Goal: Information Seeking & Learning: Learn about a topic

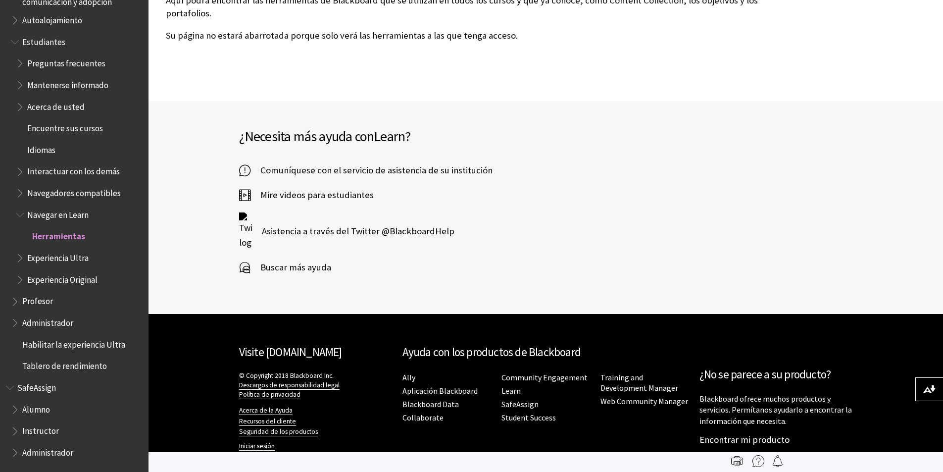
scroll to position [594, 0]
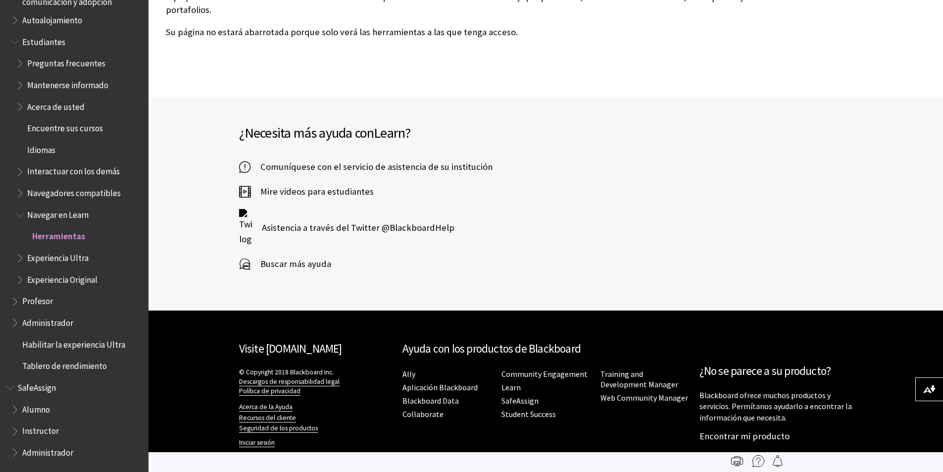
click at [285, 262] on span "Buscar más ayuda" at bounding box center [291, 263] width 81 height 15
click at [306, 170] on span "Comuníquese con el servicio de asistencia de su institución" at bounding box center [372, 166] width 242 height 15
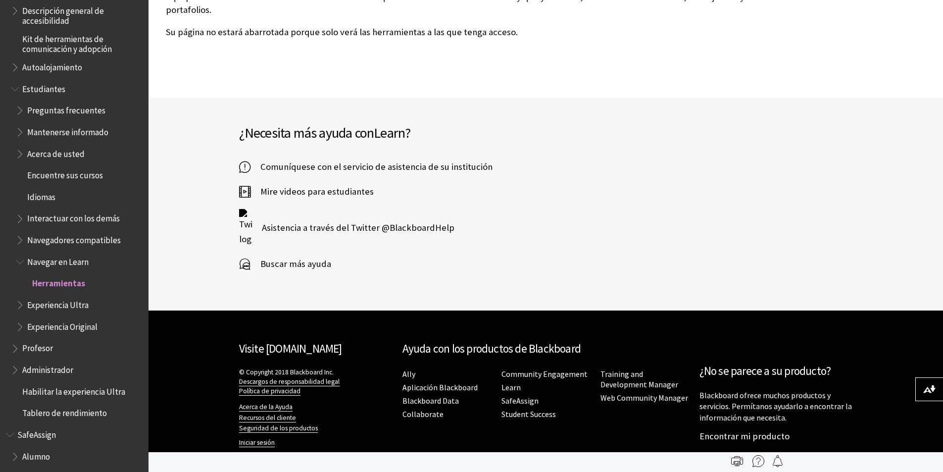
scroll to position [776, 0]
click at [59, 116] on span "Preguntas frecuentes" at bounding box center [66, 110] width 78 height 13
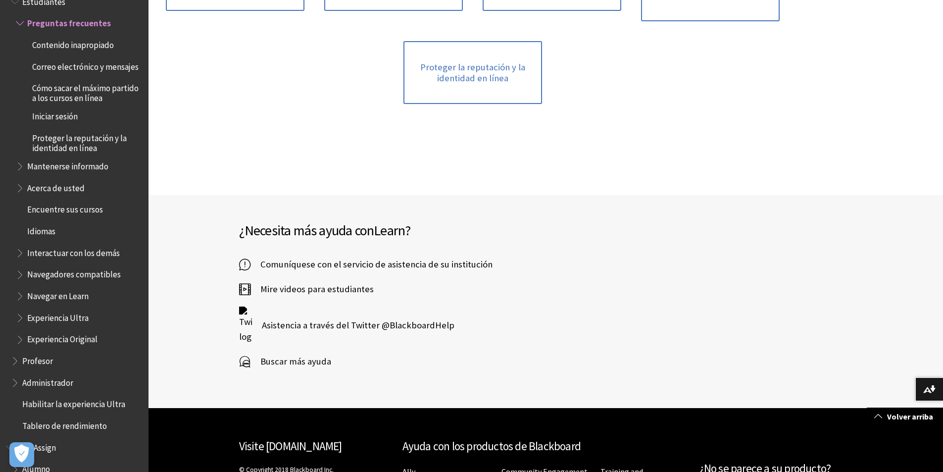
scroll to position [297, 0]
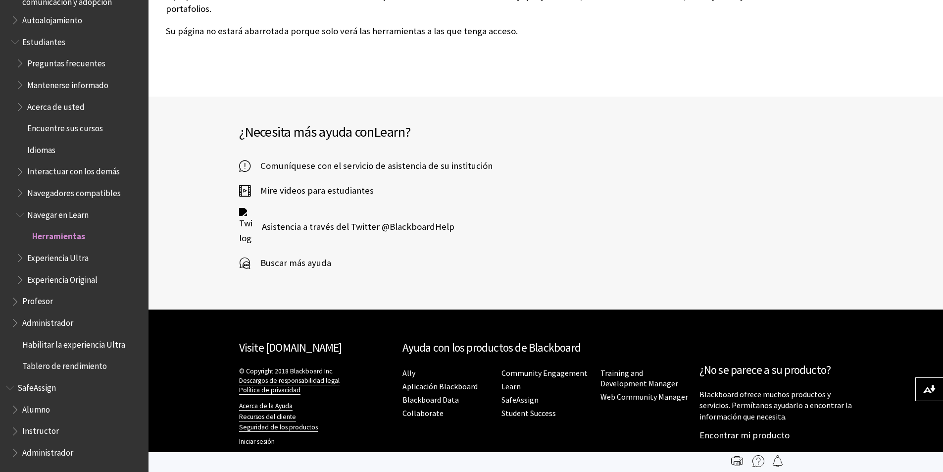
scroll to position [596, 0]
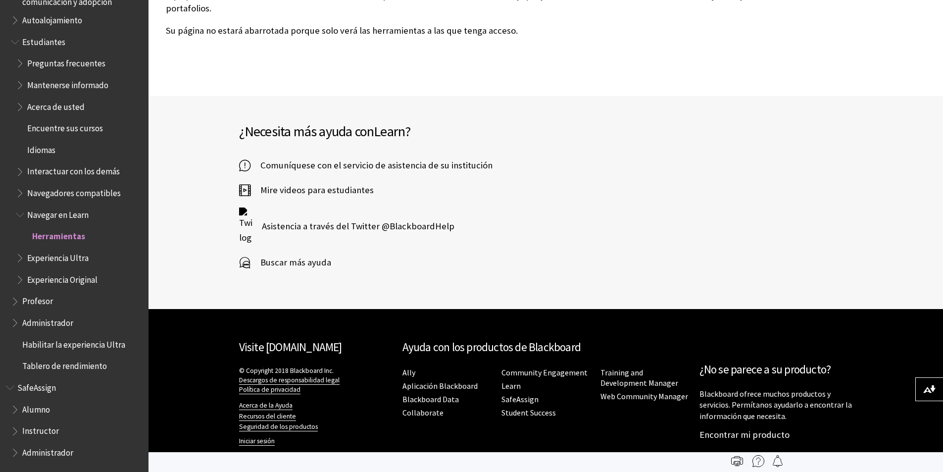
click at [13, 409] on span "Book outline for Blackboard SafeAssign" at bounding box center [16, 407] width 10 height 12
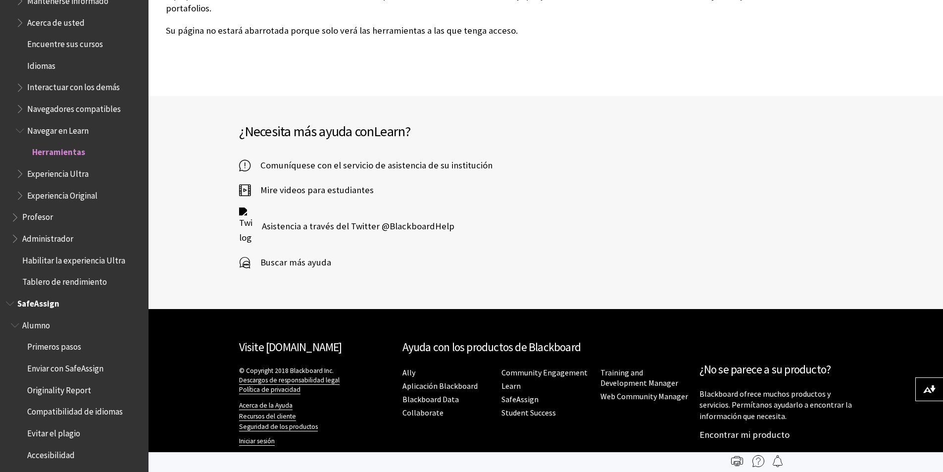
scroll to position [906, 0]
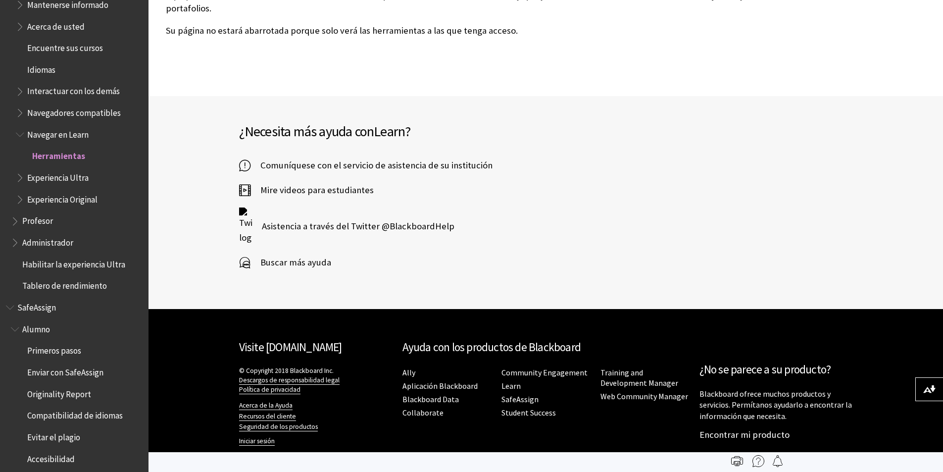
click at [15, 222] on span "Book outline for Blackboard Learn Help" at bounding box center [16, 219] width 10 height 12
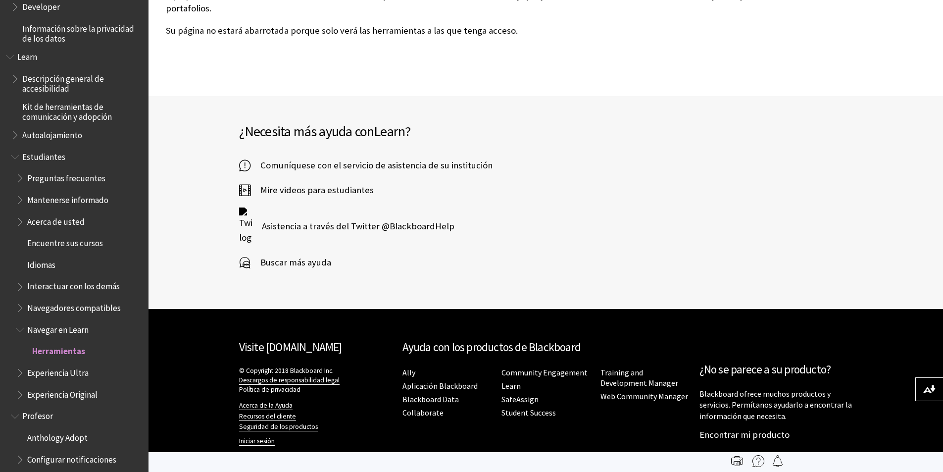
scroll to position [707, 0]
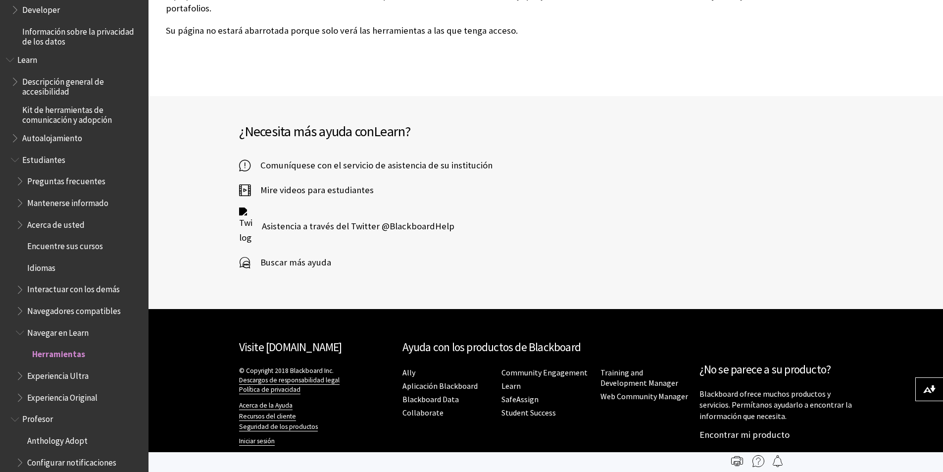
click at [19, 224] on span "Book outline for Blackboard Learn Help" at bounding box center [21, 222] width 10 height 12
click at [20, 224] on span "Book outline for Blackboard Learn Help" at bounding box center [21, 222] width 10 height 12
click at [24, 332] on span "Book outline for Blackboard Learn Help" at bounding box center [21, 330] width 10 height 12
click at [20, 396] on span "Book outline for Blackboard Learn Help" at bounding box center [16, 395] width 10 height 12
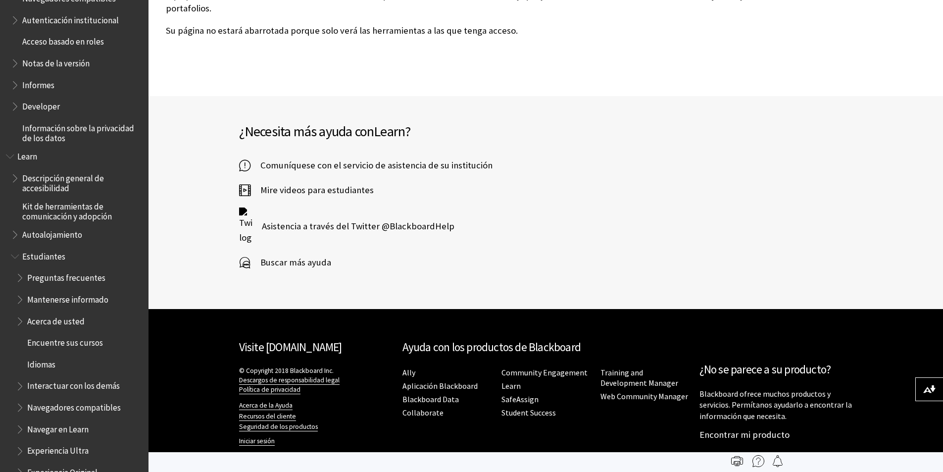
scroll to position [608, 0]
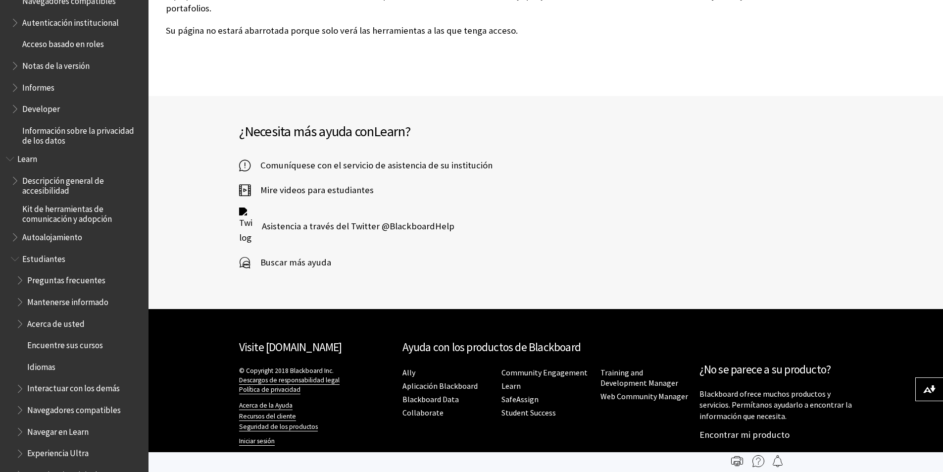
click at [12, 159] on span "Book outline for Blackboard Learn Help" at bounding box center [11, 157] width 10 height 12
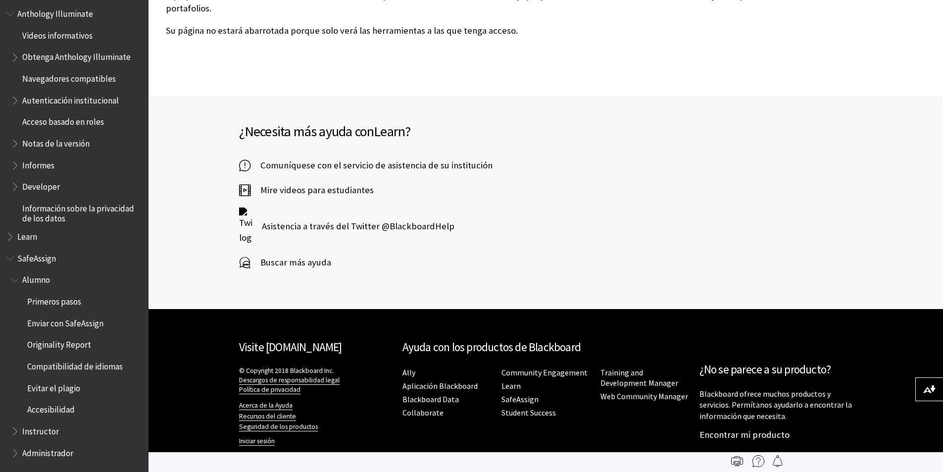
scroll to position [531, 0]
click at [11, 282] on span "Book outline for Blackboard SafeAssign" at bounding box center [16, 278] width 10 height 12
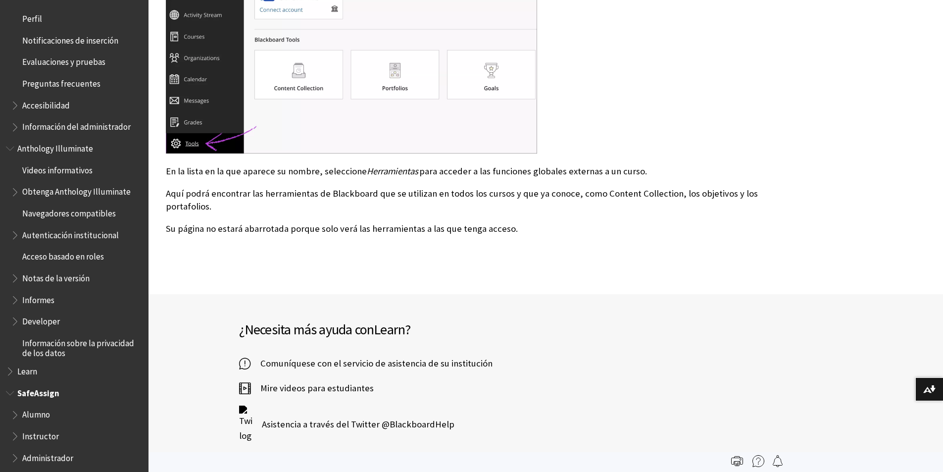
scroll to position [402, 0]
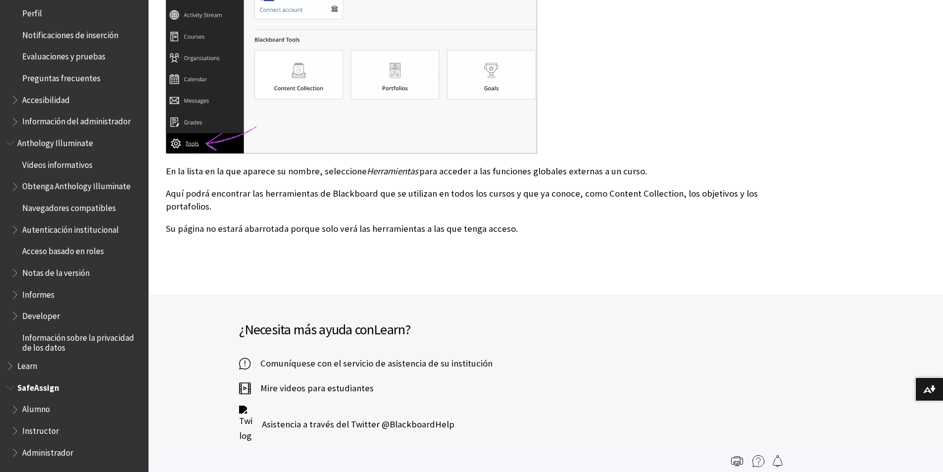
click at [17, 452] on span "Book outline for Blackboard SafeAssign" at bounding box center [16, 450] width 10 height 12
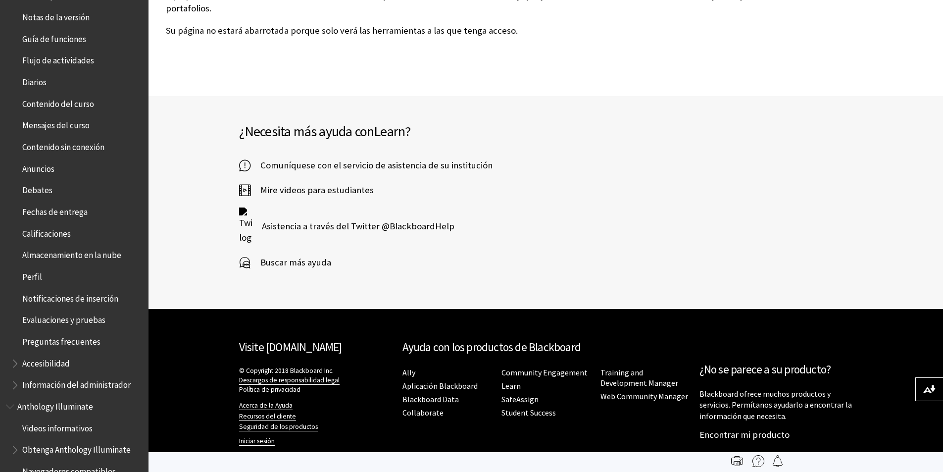
scroll to position [107, 0]
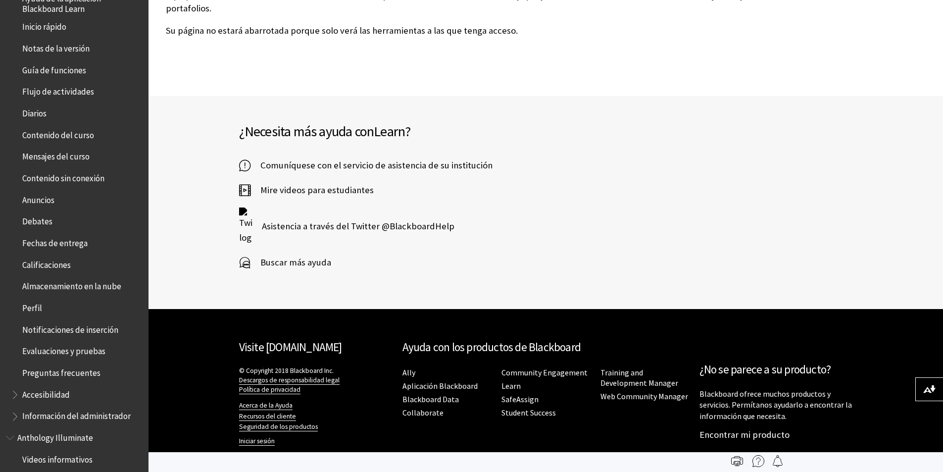
click at [39, 115] on span "Diarios" at bounding box center [34, 111] width 24 height 13
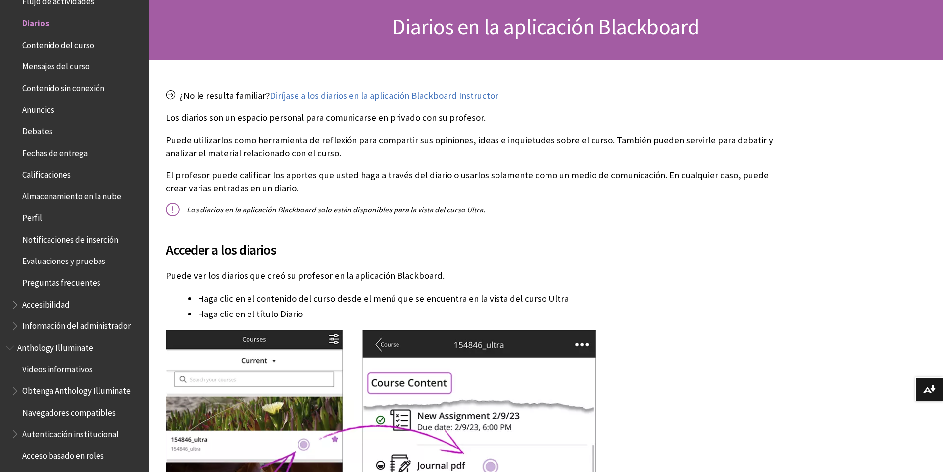
scroll to position [99, 0]
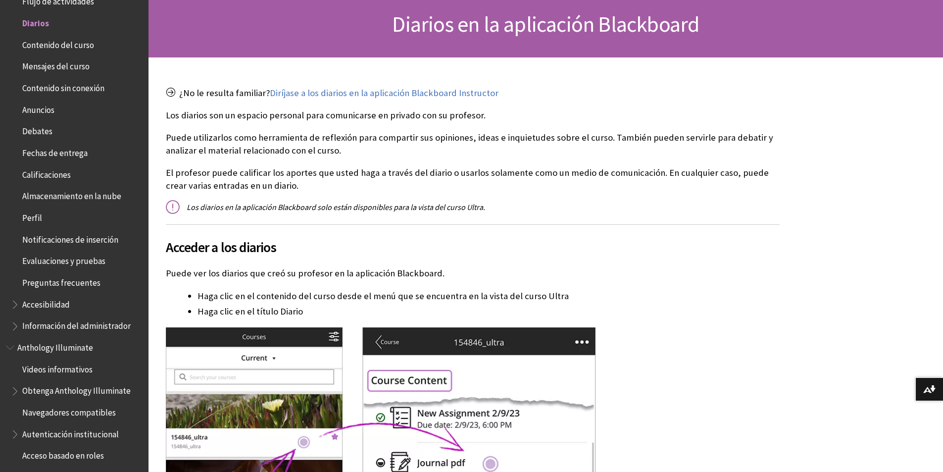
click at [50, 41] on span "Contenido del curso" at bounding box center [58, 43] width 72 height 13
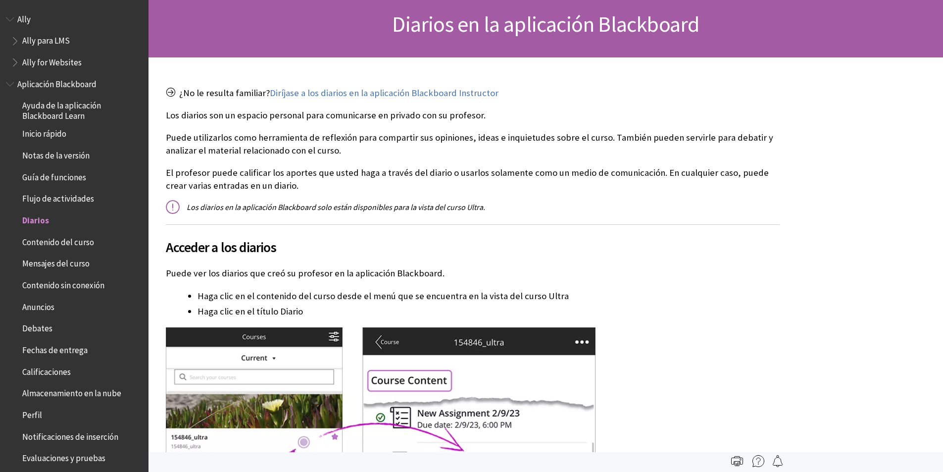
scroll to position [197, 0]
